Goal: Task Accomplishment & Management: Complete application form

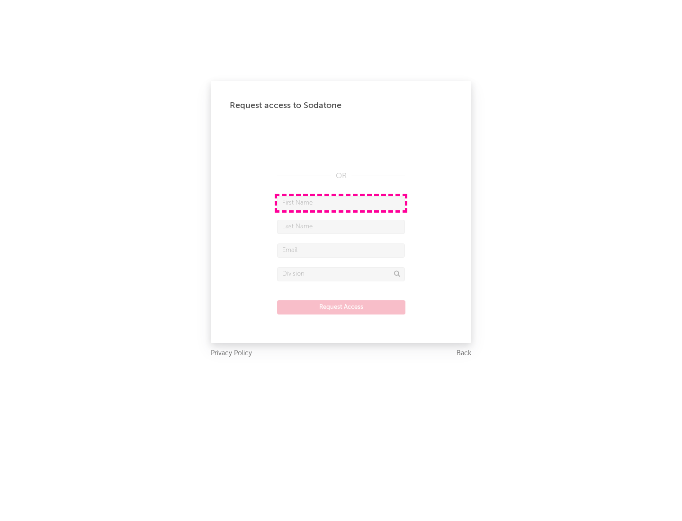
click at [341, 203] on input "text" at bounding box center [341, 203] width 128 height 14
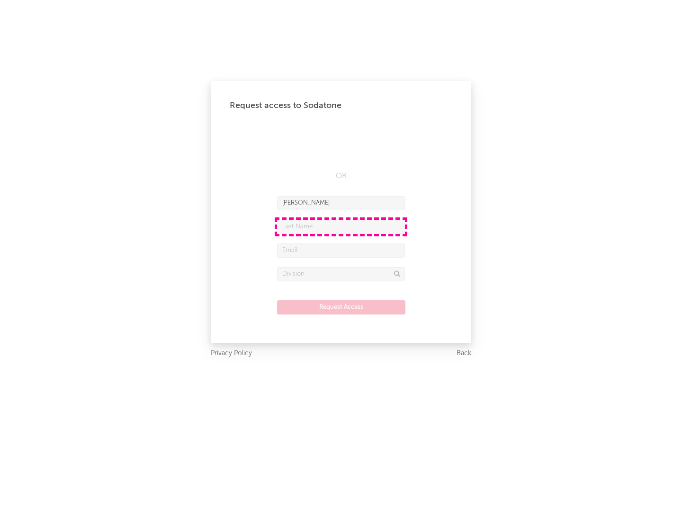
type input "[PERSON_NAME]"
click at [341, 226] on input "text" at bounding box center [341, 227] width 128 height 14
type input "[PERSON_NAME]"
click at [341, 250] on input "text" at bounding box center [341, 250] width 128 height 14
type input "[EMAIL_ADDRESS][DOMAIN_NAME]"
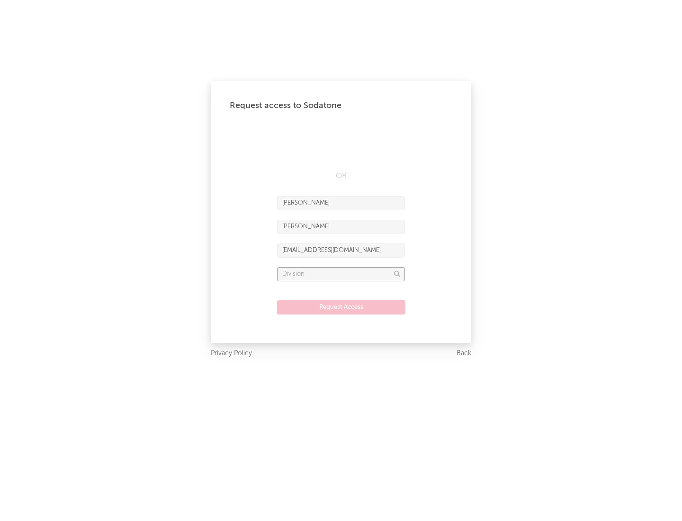
click at [341, 274] on input "text" at bounding box center [341, 274] width 128 height 14
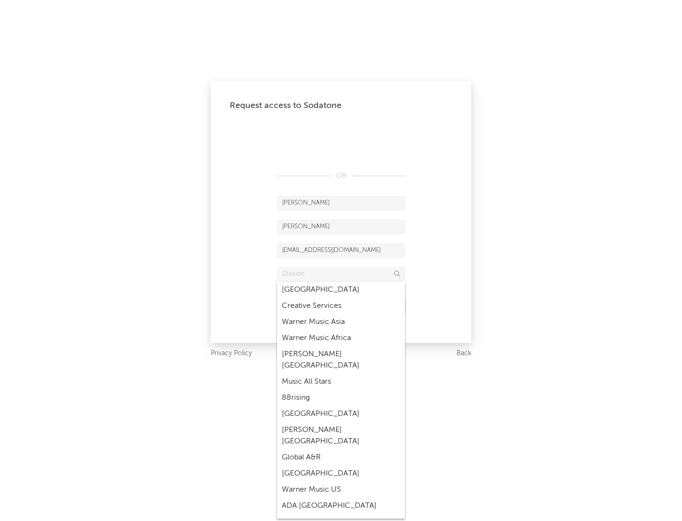
click at [341, 374] on div "Music All Stars" at bounding box center [341, 382] width 128 height 16
type input "Music All Stars"
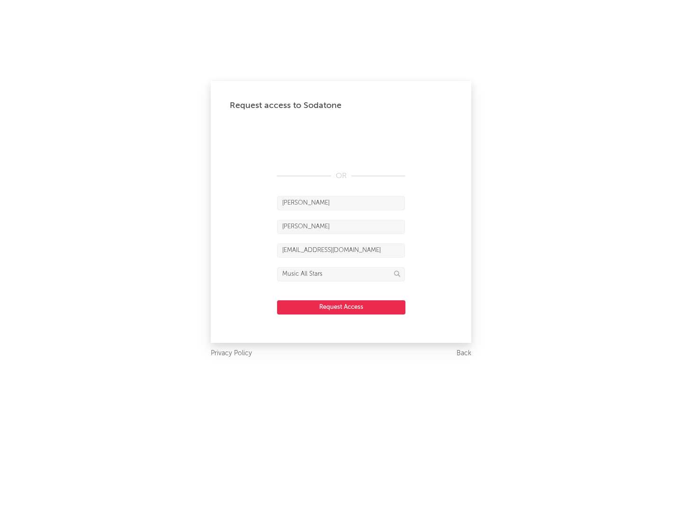
click at [341, 307] on button "Request Access" at bounding box center [341, 307] width 128 height 14
